Goal: Task Accomplishment & Management: Complete application form

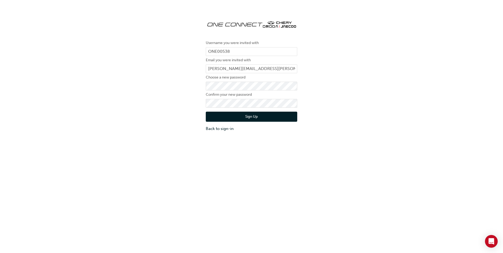
click at [189, 71] on div "Username you were invited with ONE00538 Email you were invited with clive.penny…" at bounding box center [251, 74] width 503 height 124
click at [259, 117] on button "Sign Up" at bounding box center [252, 117] width 92 height 10
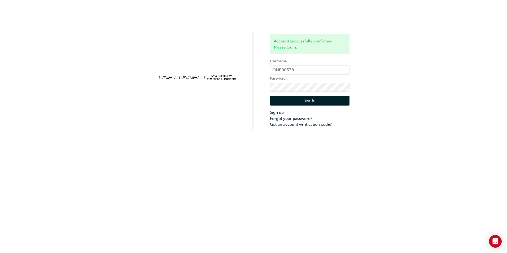
click at [321, 101] on button "Sign In" at bounding box center [310, 101] width 80 height 10
